Goal: Browse casually

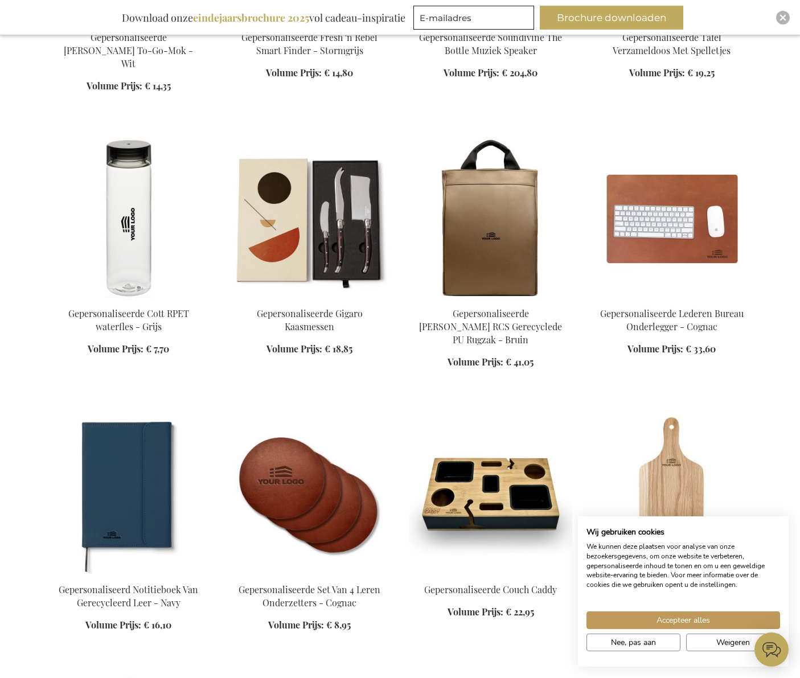
scroll to position [816, 0]
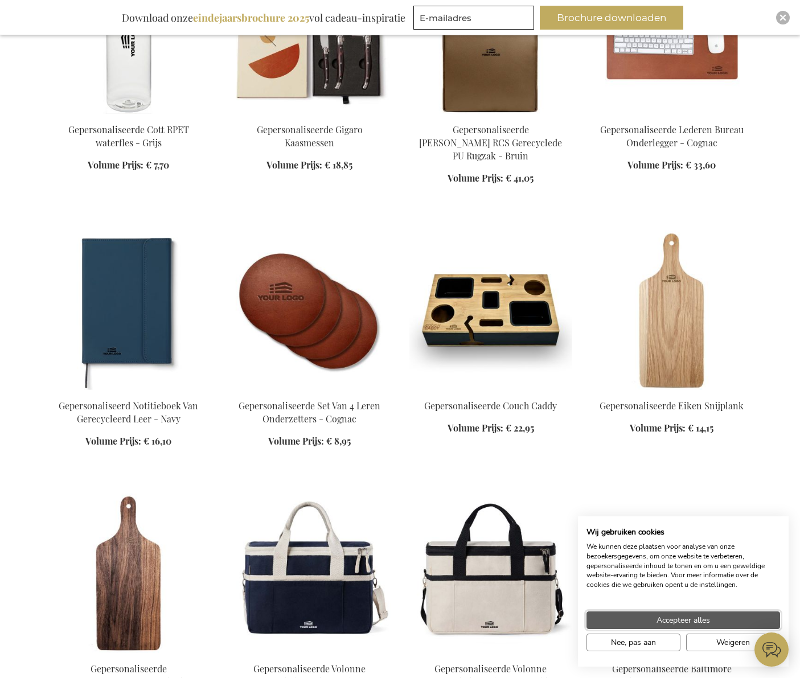
click at [700, 618] on span "Accepteer alles" at bounding box center [683, 620] width 54 height 12
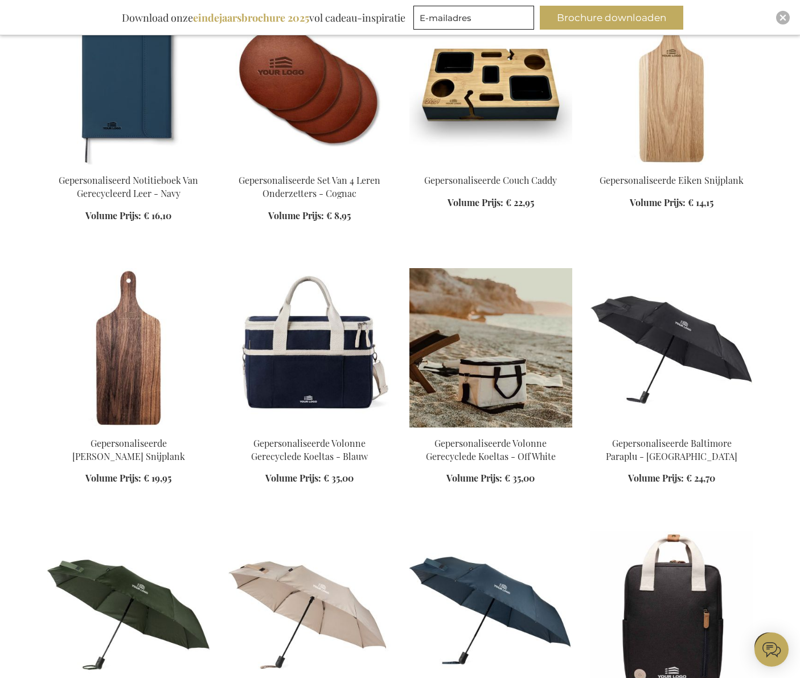
scroll to position [1043, 0]
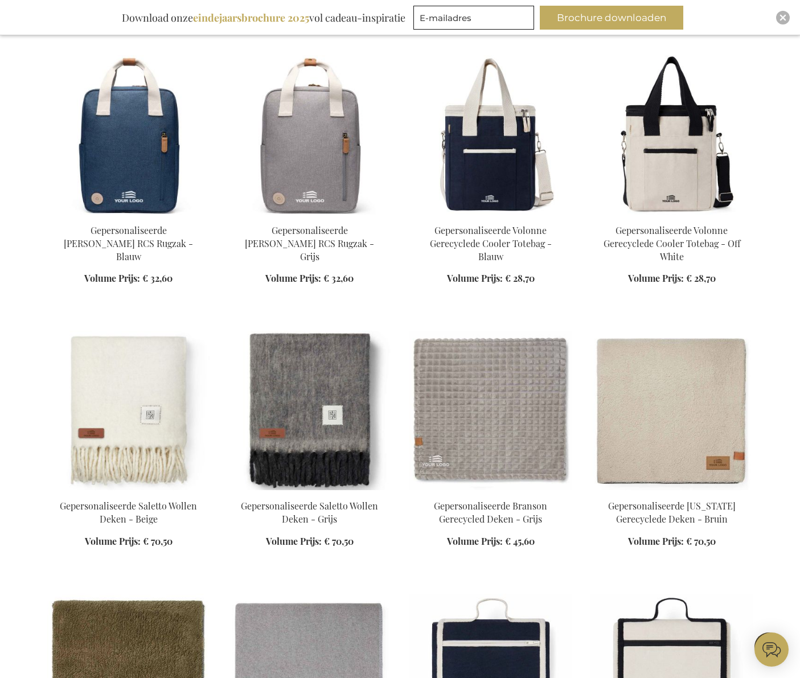
scroll to position [2180, 0]
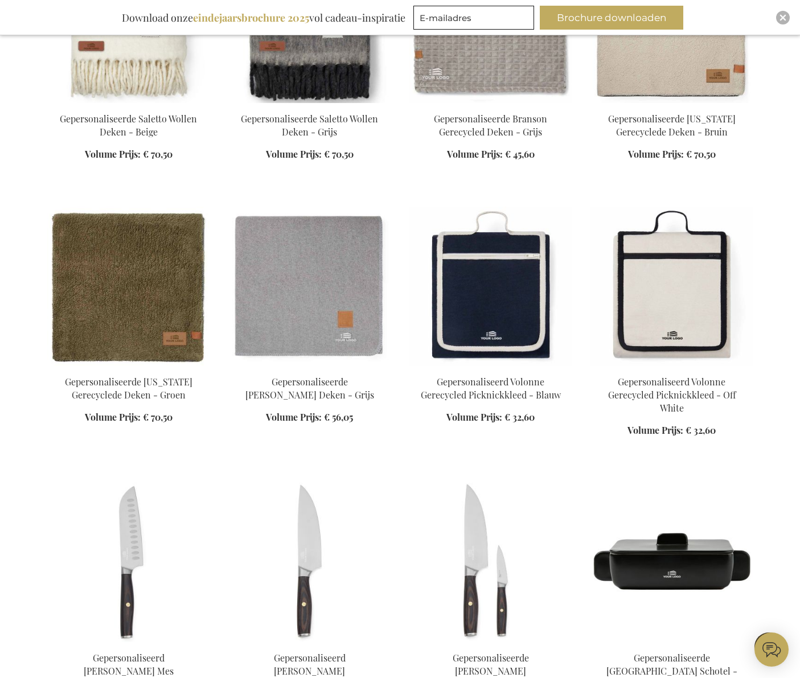
scroll to position [2427, 0]
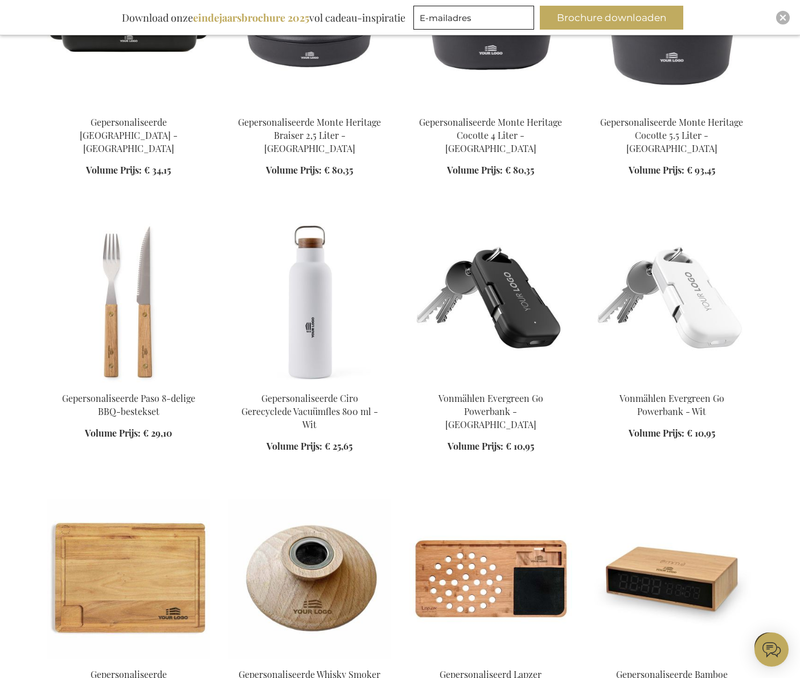
scroll to position [3121, 0]
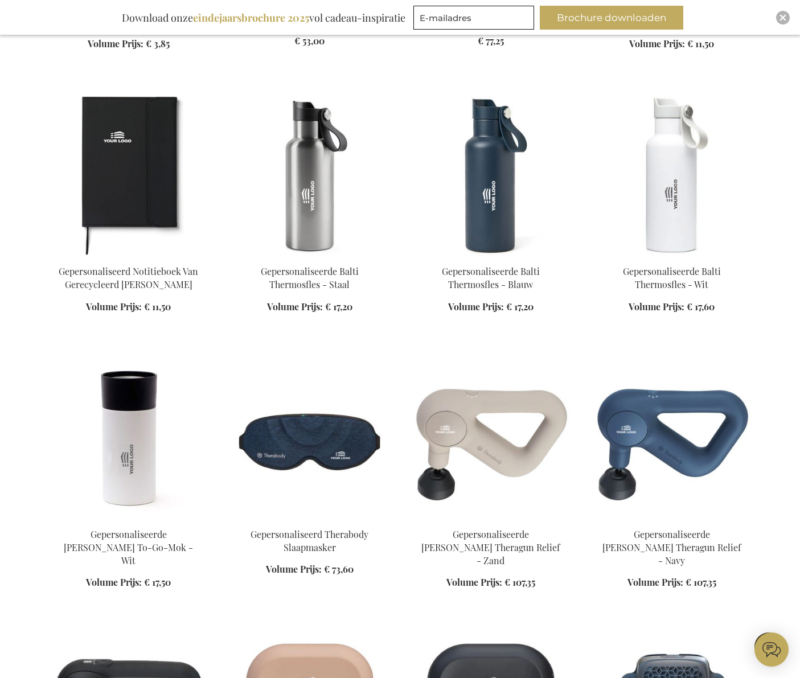
scroll to position [4292, 0]
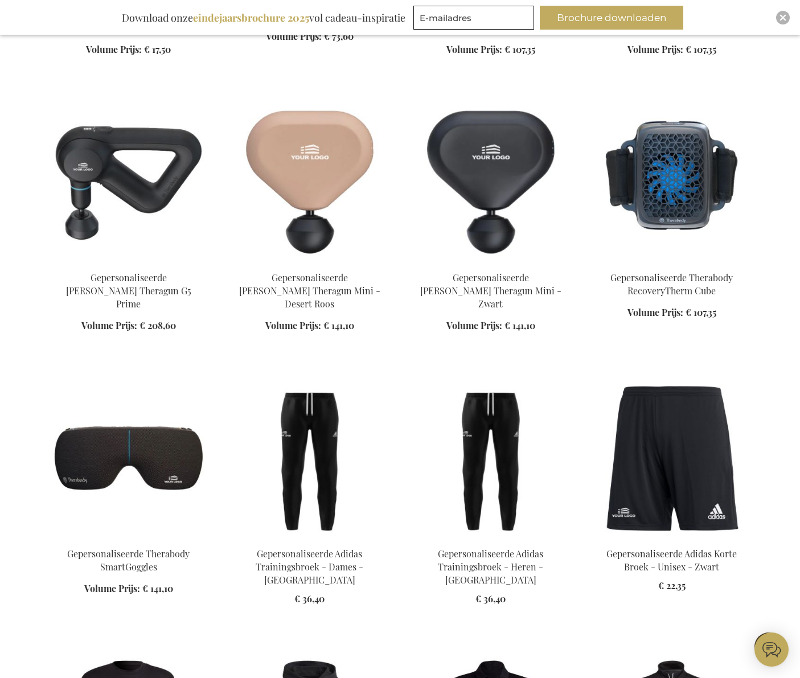
scroll to position [5284, 0]
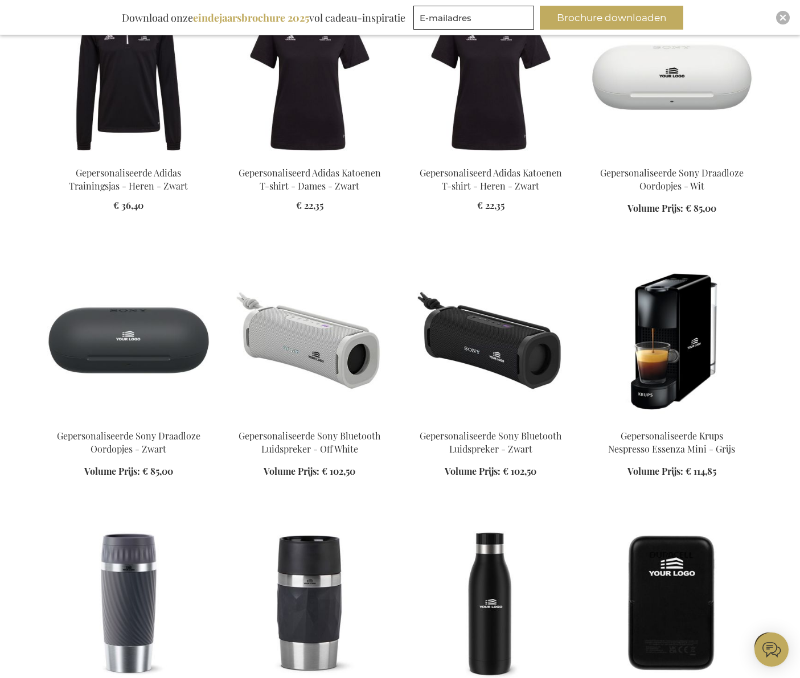
scroll to position [6041, 0]
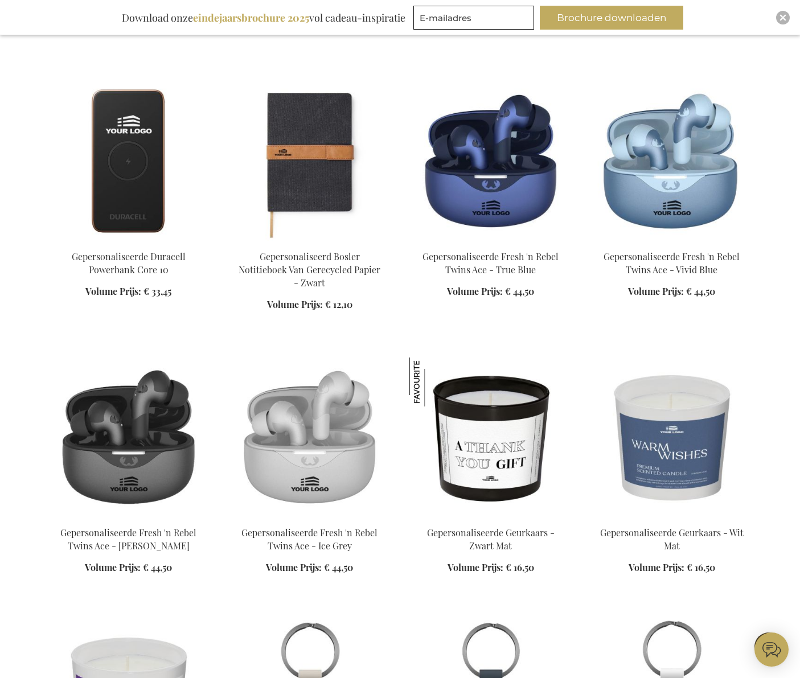
scroll to position [6407, 0]
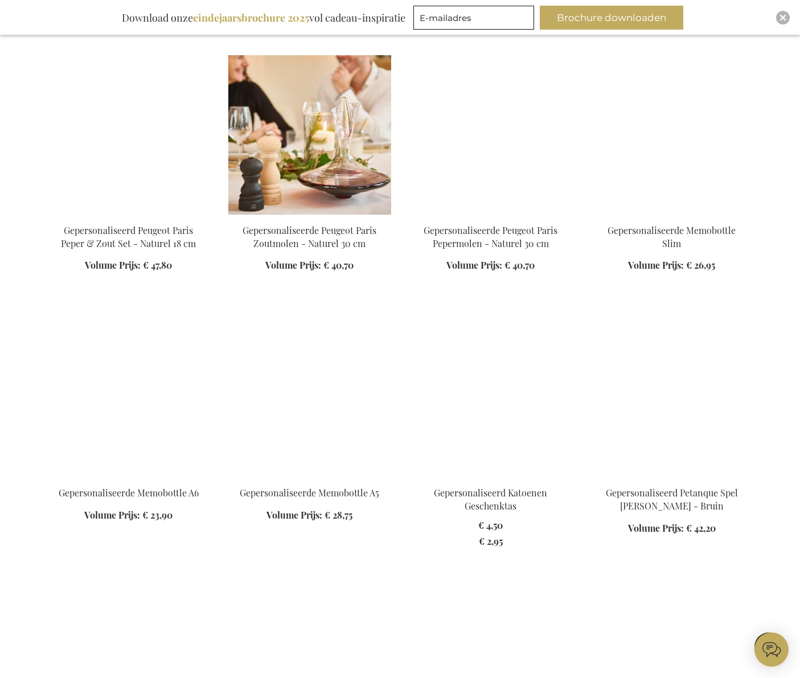
scroll to position [8360, 0]
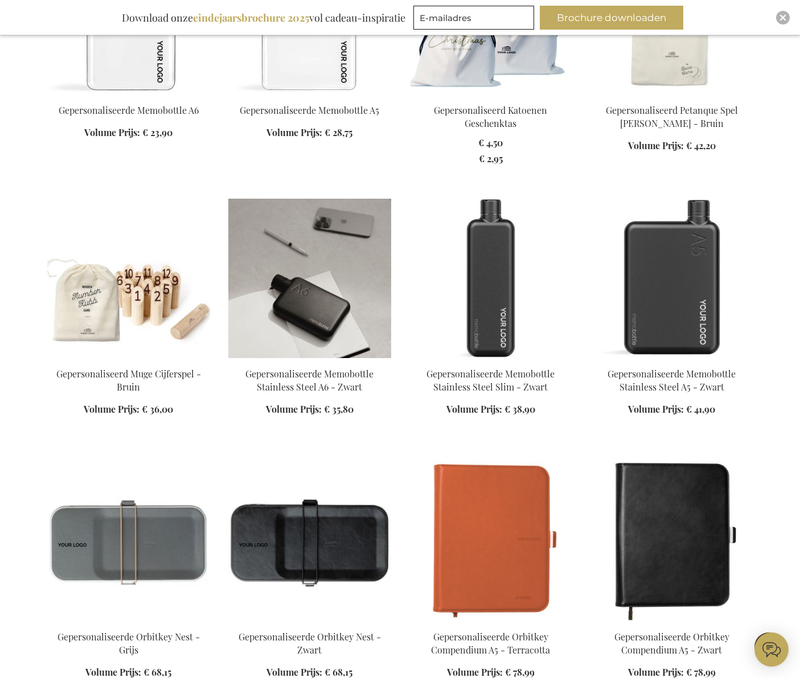
scroll to position [8746, 0]
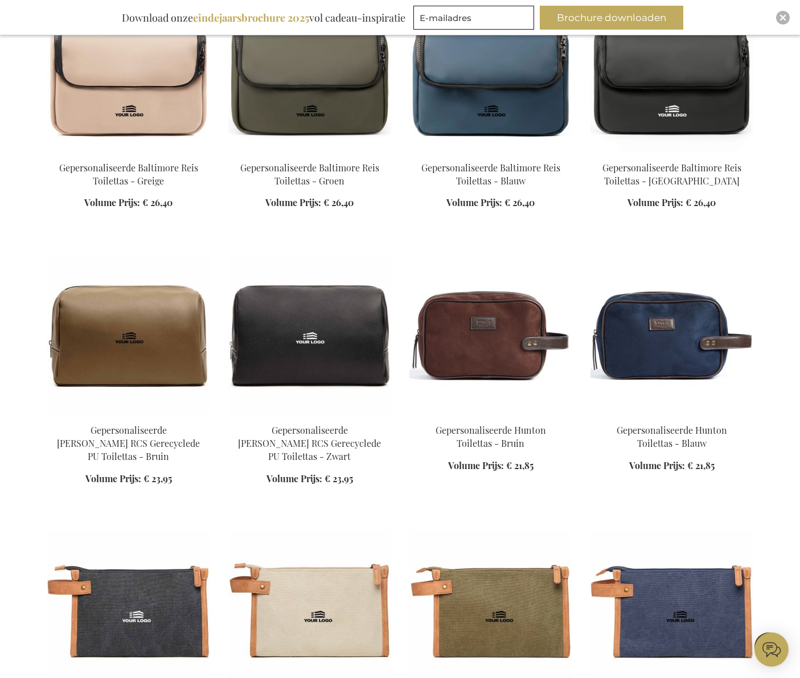
scroll to position [10084, 0]
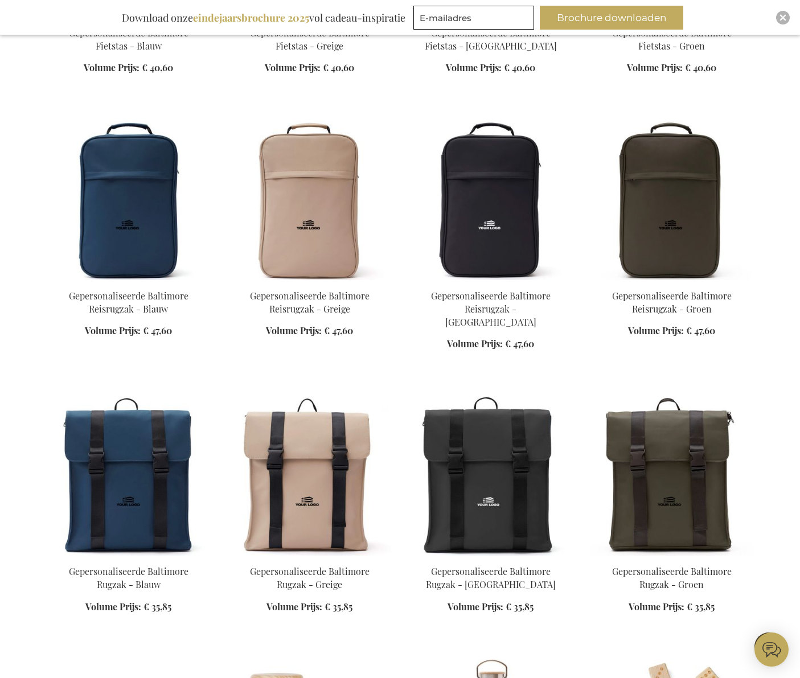
scroll to position [11440, 0]
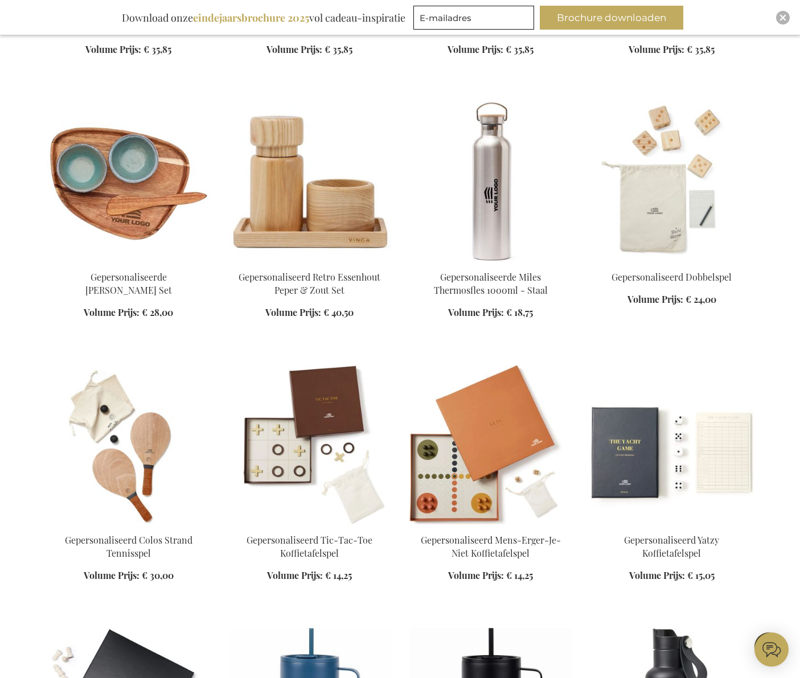
scroll to position [12529, 0]
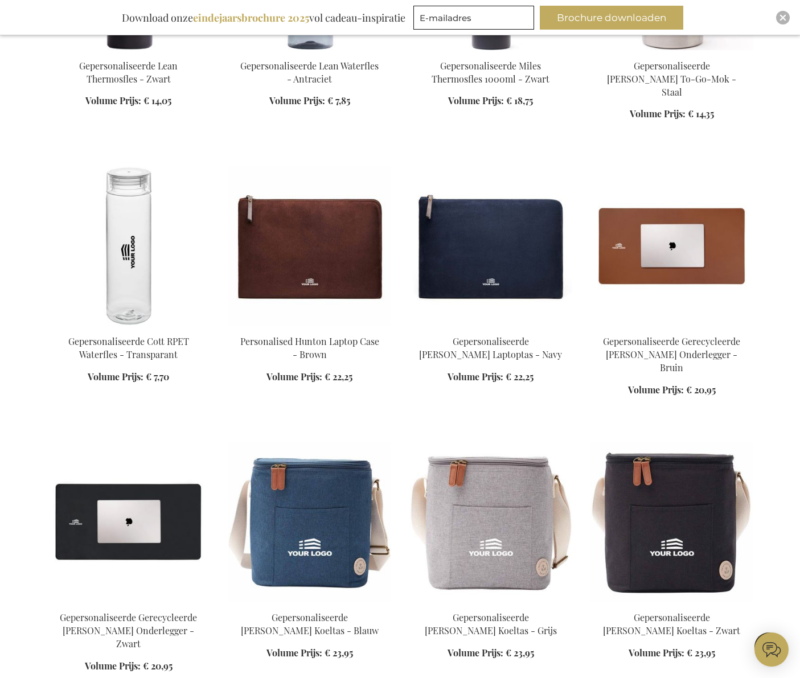
scroll to position [13615, 0]
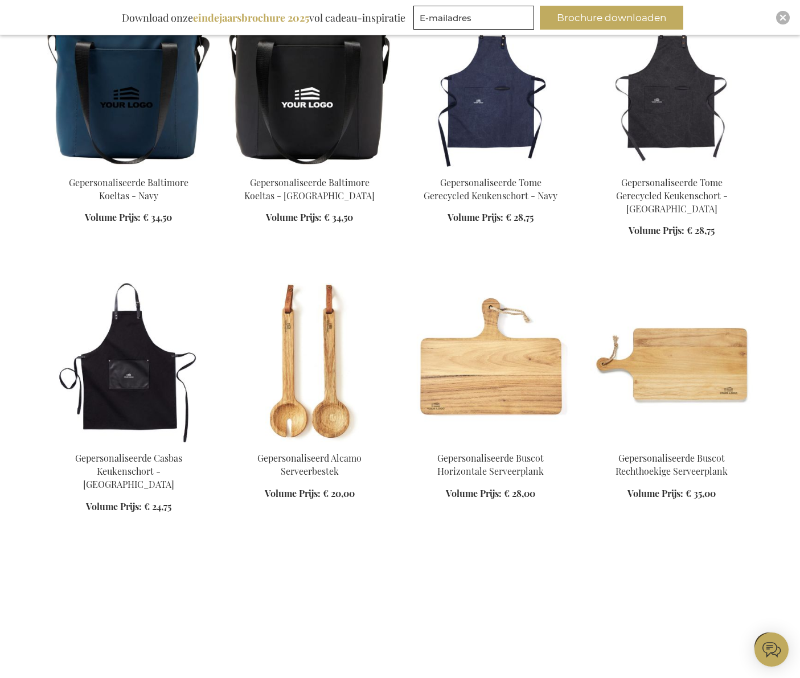
scroll to position [15163, 0]
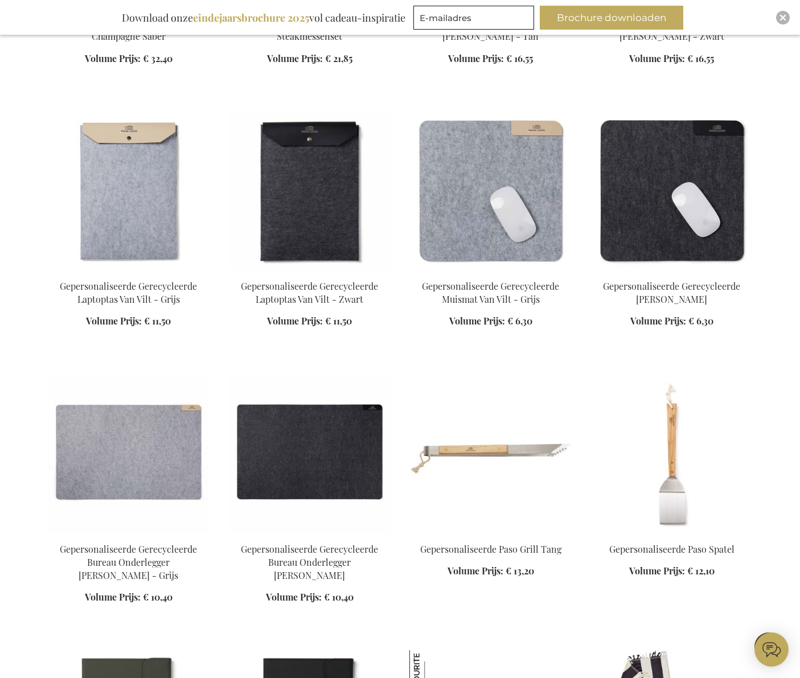
scroll to position [15848, 0]
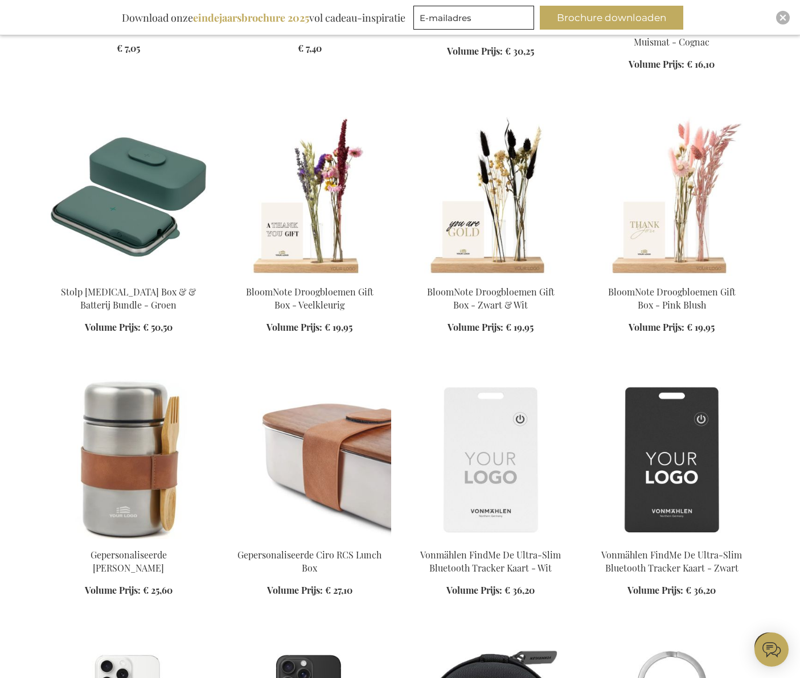
scroll to position [16885, 0]
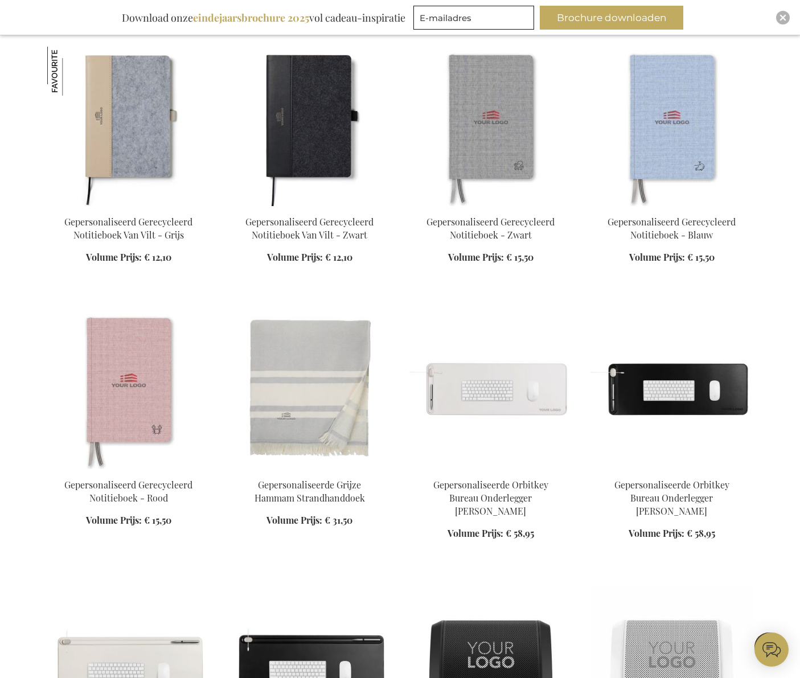
scroll to position [18150, 0]
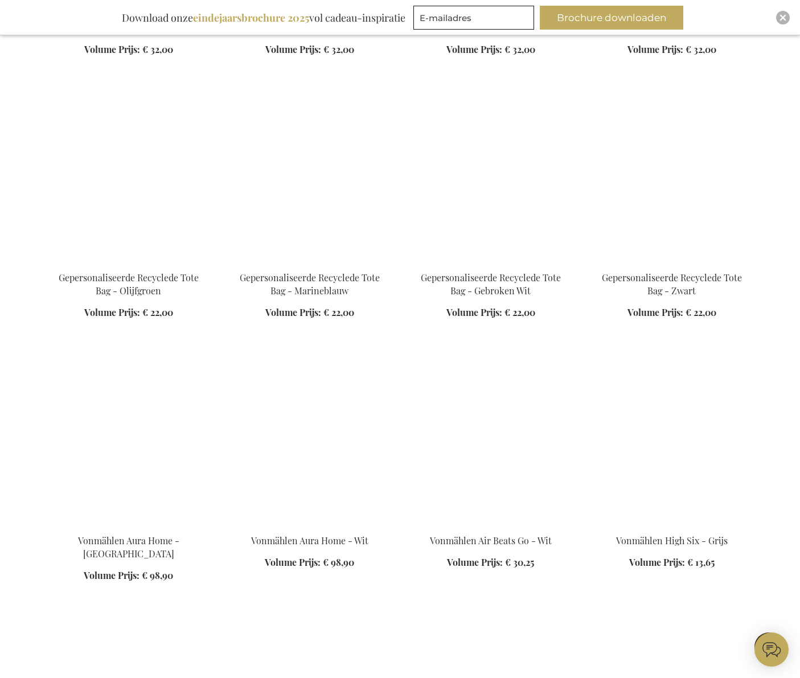
scroll to position [19424, 0]
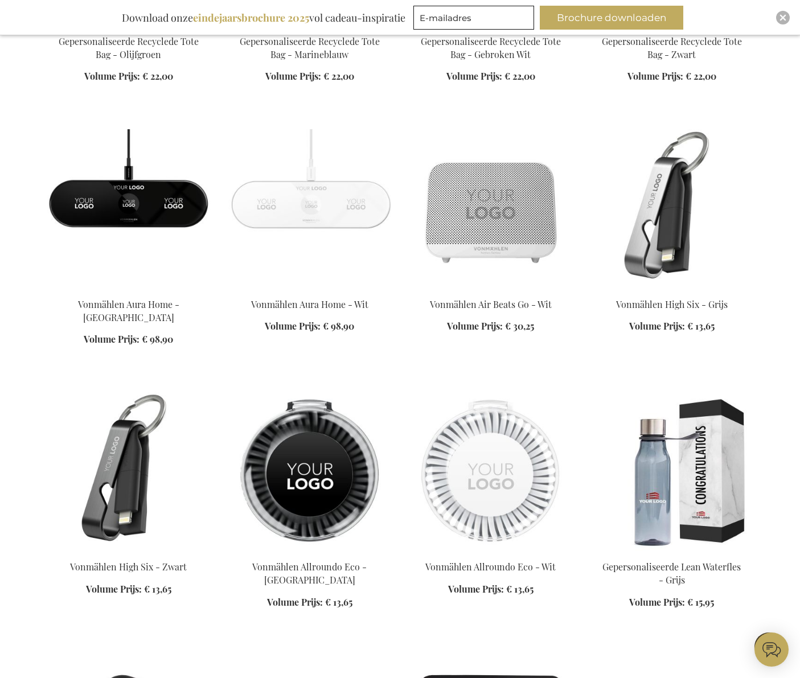
scroll to position [19666, 0]
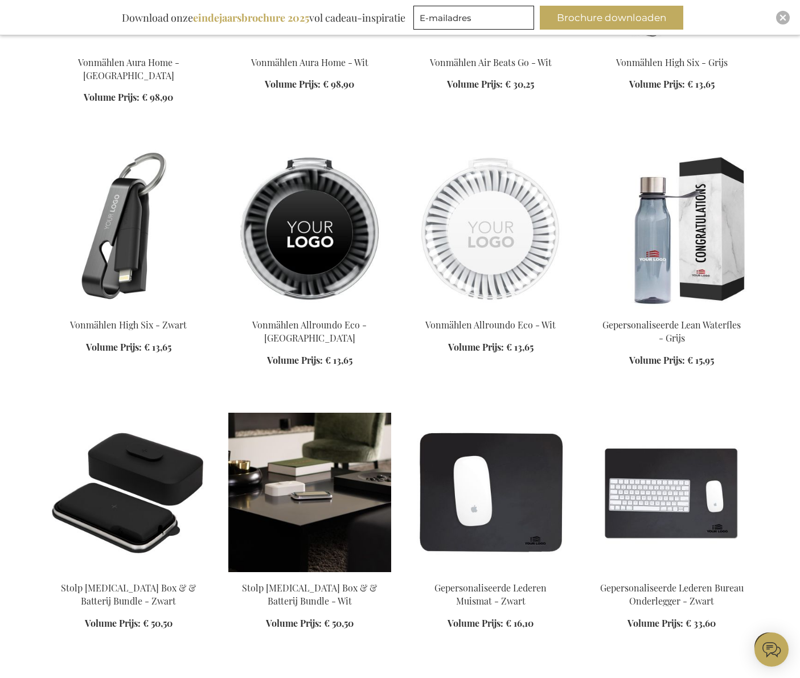
click at [327, 413] on img at bounding box center [309, 492] width 163 height 159
click at [327, 413] on div "Stolp Digital Detox Box & & Batterij Bundle - Wit Volume Prijs: Vanaf € 50,50 I…" at bounding box center [309, 528] width 163 height 230
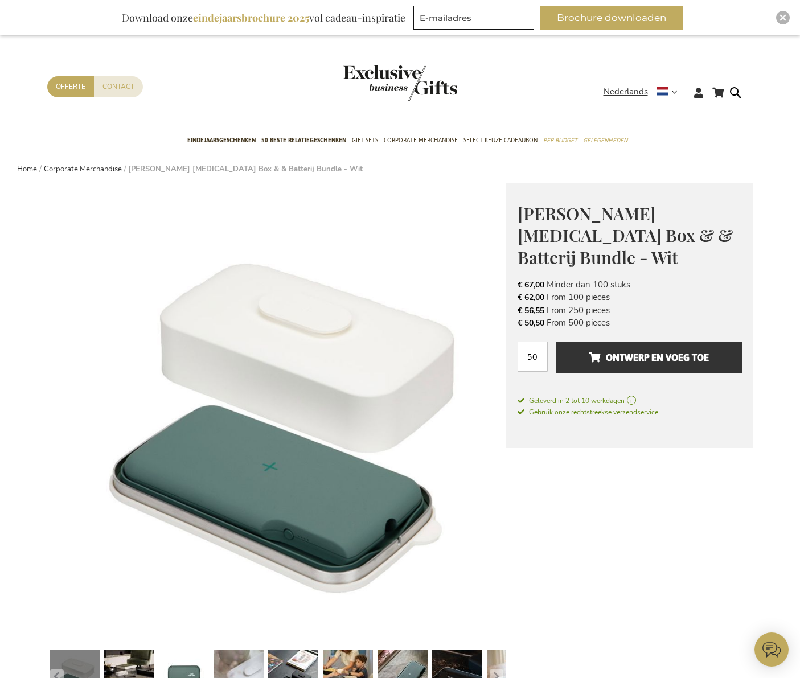
scroll to position [209, 0]
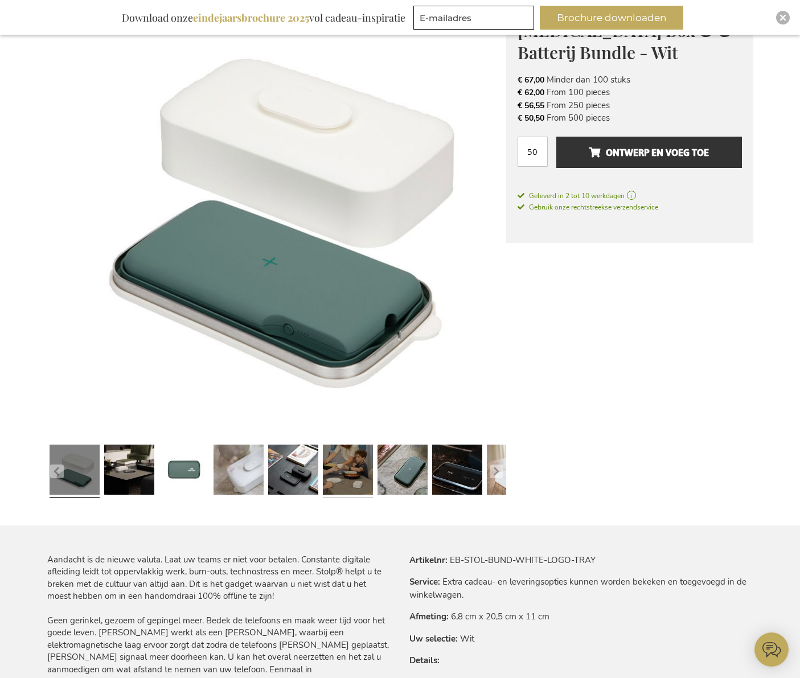
click at [343, 473] on link at bounding box center [348, 471] width 50 height 63
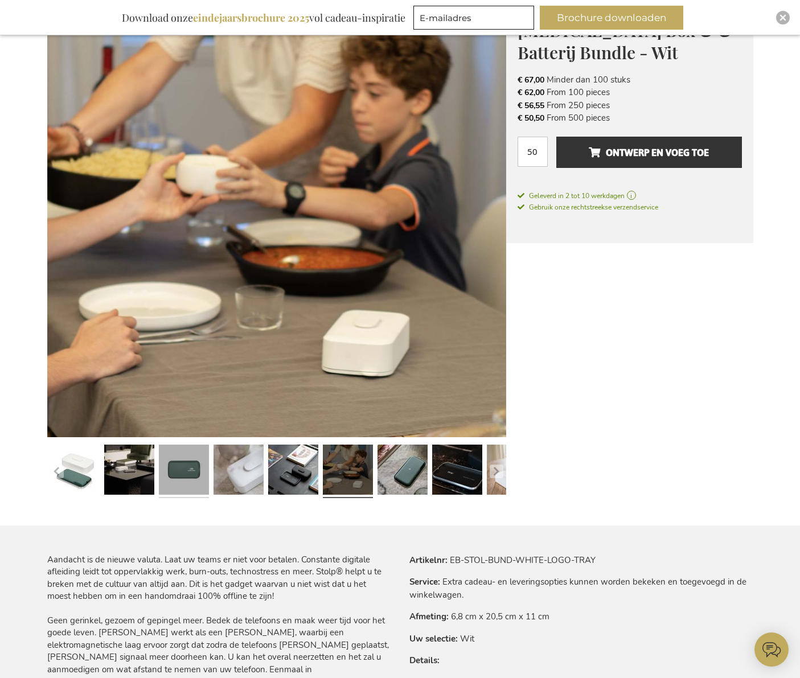
click at [177, 472] on link at bounding box center [184, 471] width 50 height 63
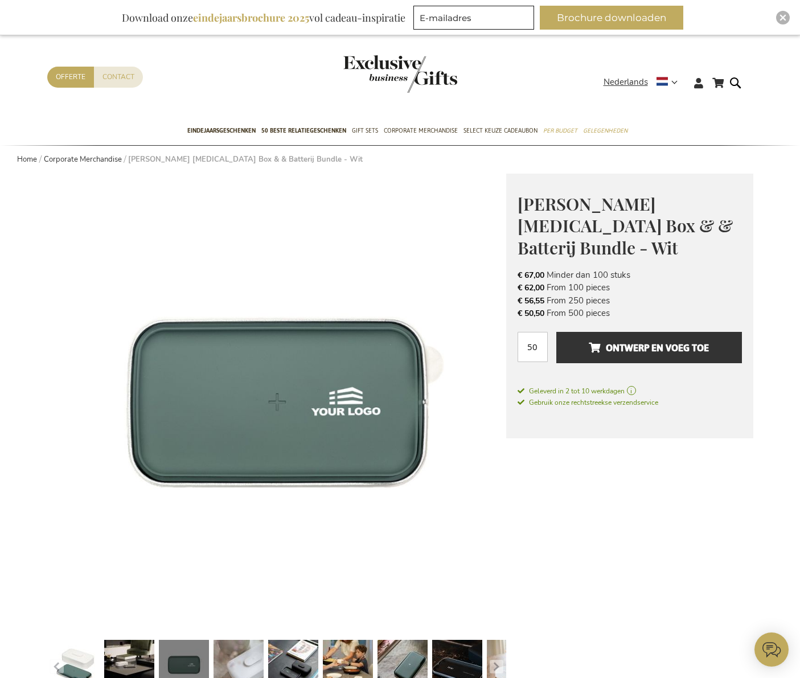
scroll to position [0, 0]
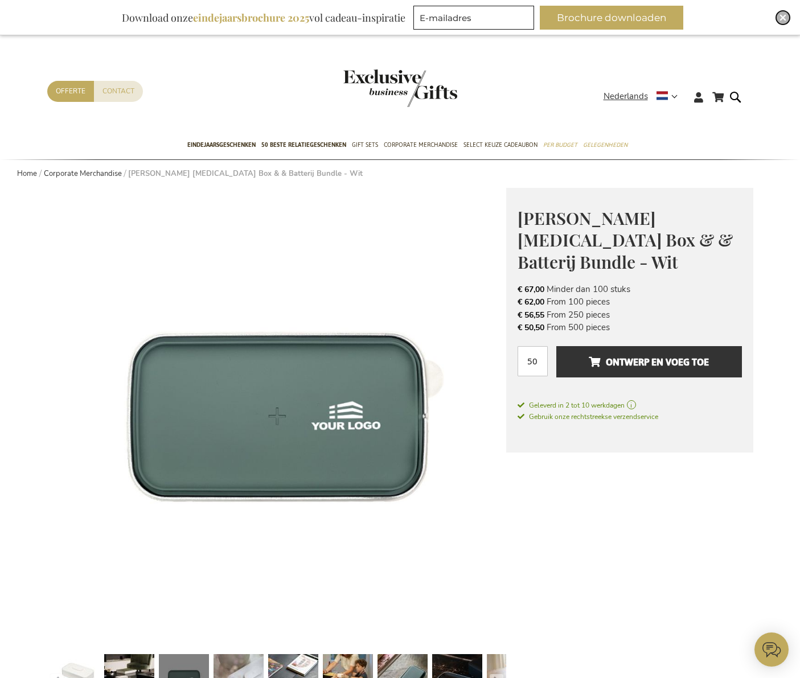
click at [781, 22] on div "Close" at bounding box center [783, 18] width 14 height 14
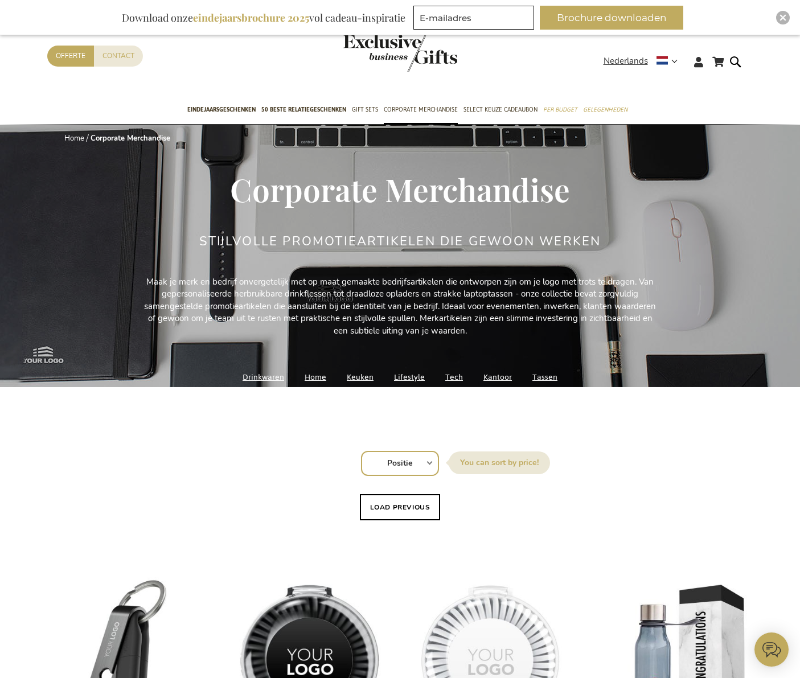
click at [409, 375] on link "Lifestyle" at bounding box center [409, 376] width 31 height 15
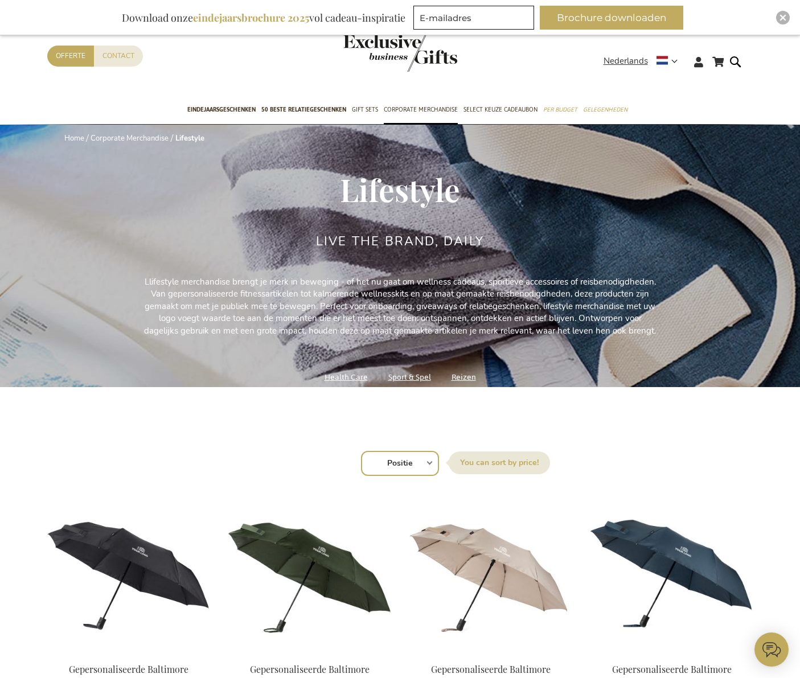
click at [412, 379] on link "Sport & Spel" at bounding box center [409, 376] width 43 height 15
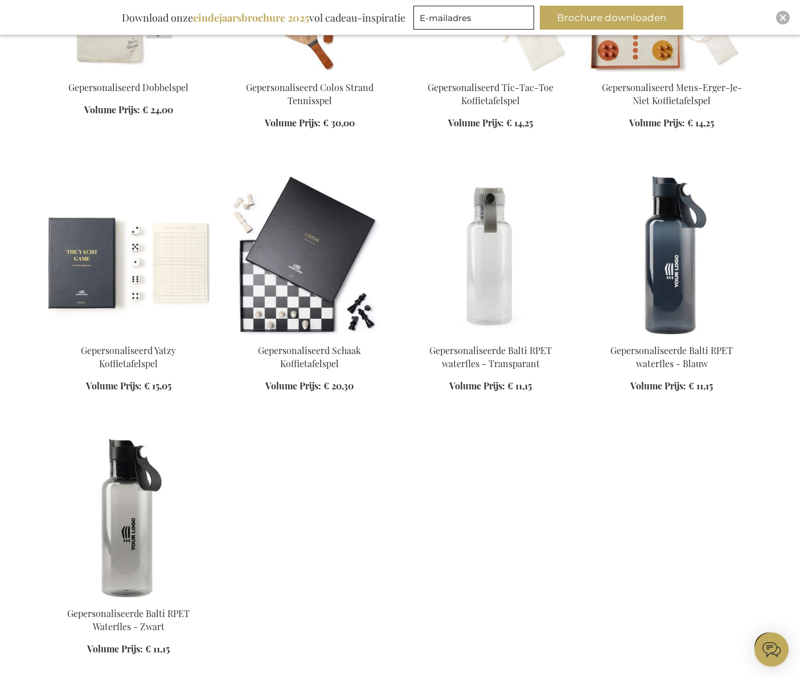
scroll to position [2151, 0]
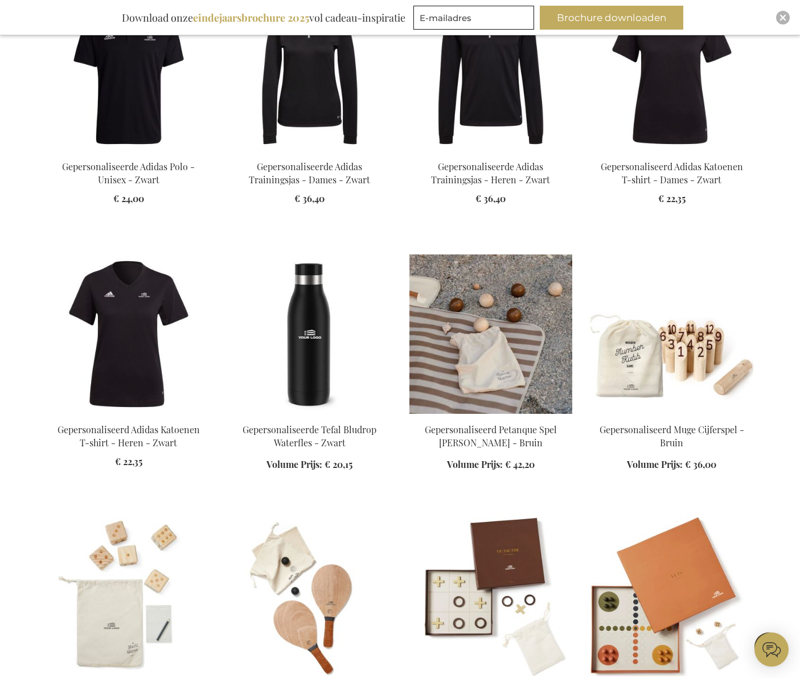
scroll to position [1453, 0]
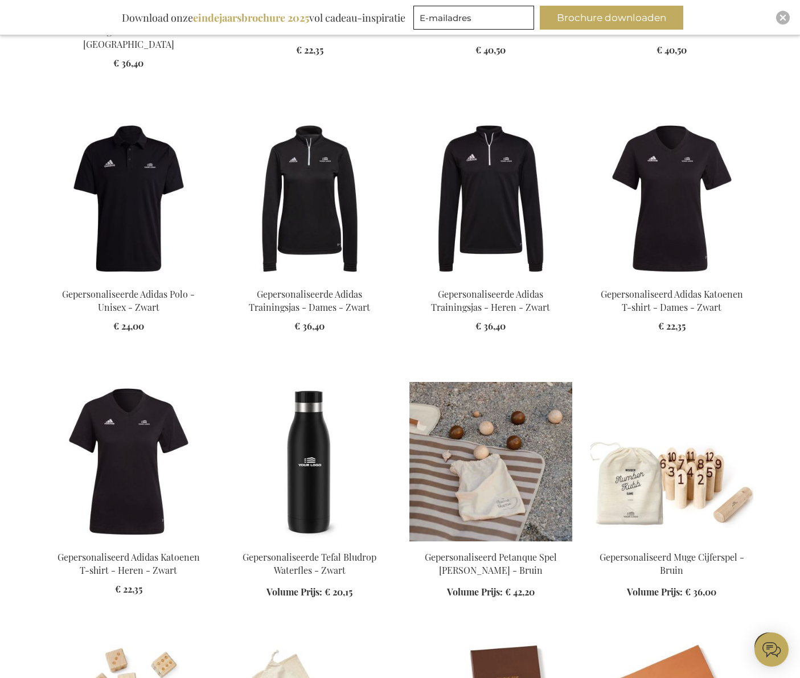
click at [501, 424] on img at bounding box center [490, 461] width 163 height 159
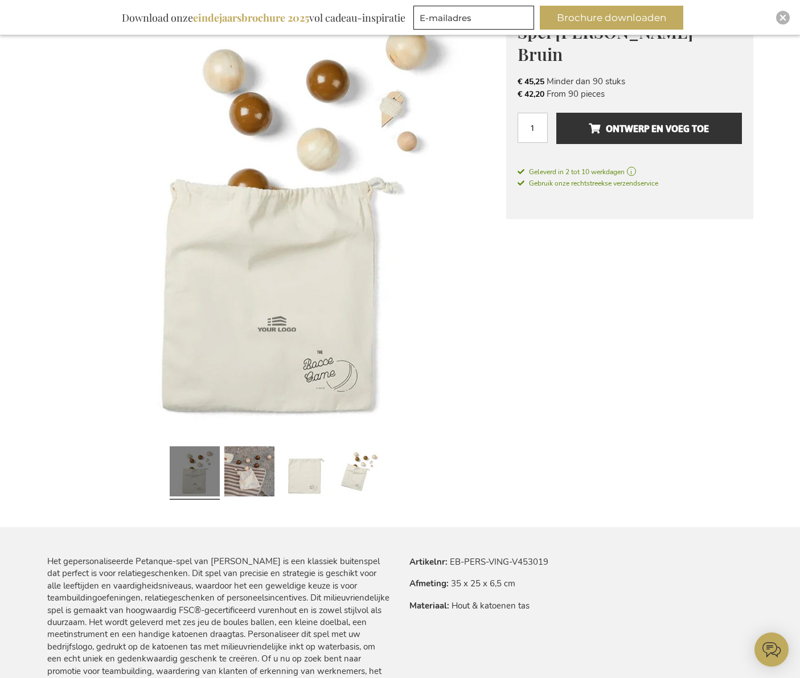
scroll to position [176, 0]
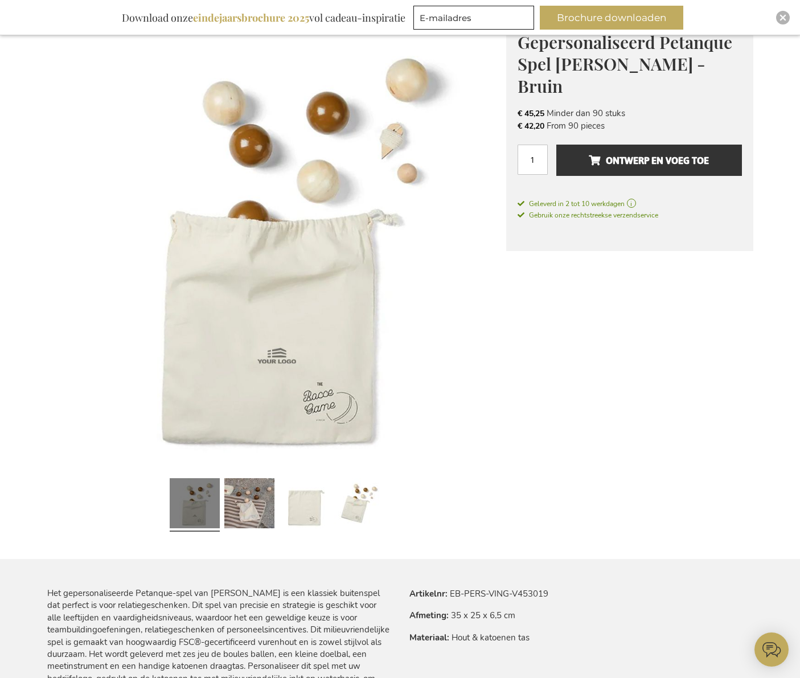
click at [325, 393] on img at bounding box center [276, 241] width 459 height 459
click at [322, 405] on img at bounding box center [276, 241] width 459 height 459
drag, startPoint x: 379, startPoint y: 467, endPoint x: 377, endPoint y: 436, distance: 31.4
click at [379, 467] on img at bounding box center [276, 241] width 459 height 459
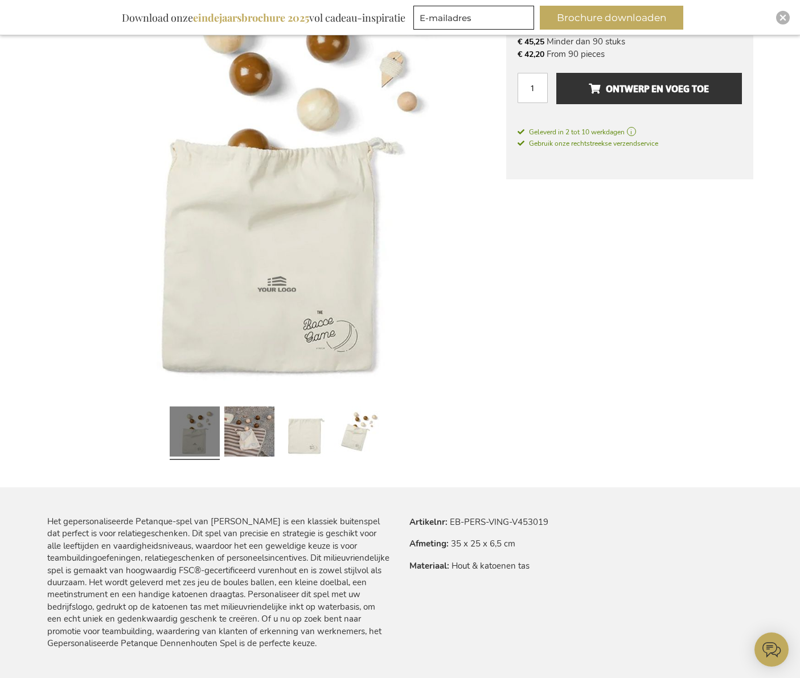
scroll to position [636, 0]
